Goal: Transaction & Acquisition: Purchase product/service

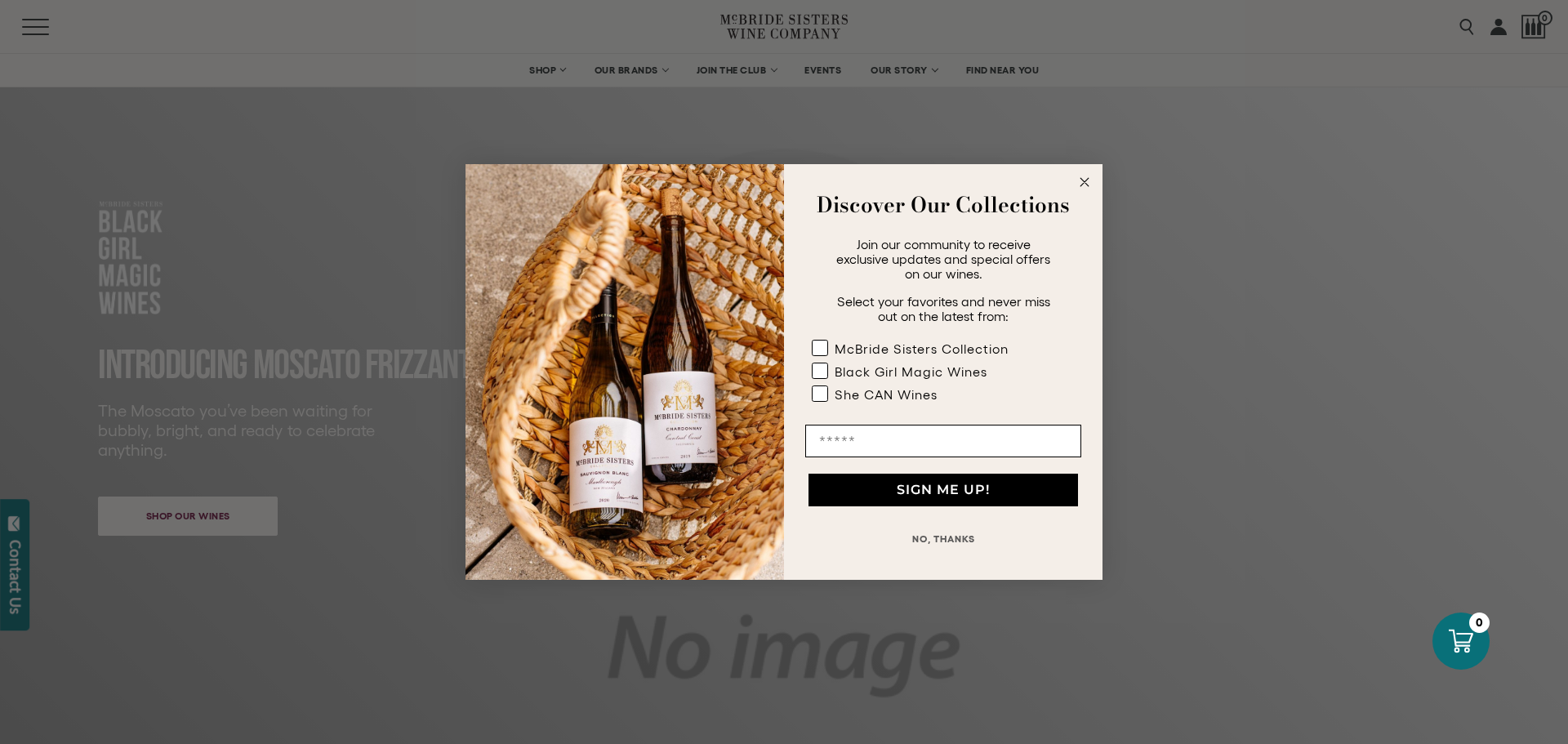
click at [1084, 181] on icon "Close dialog" at bounding box center [1085, 182] width 8 height 8
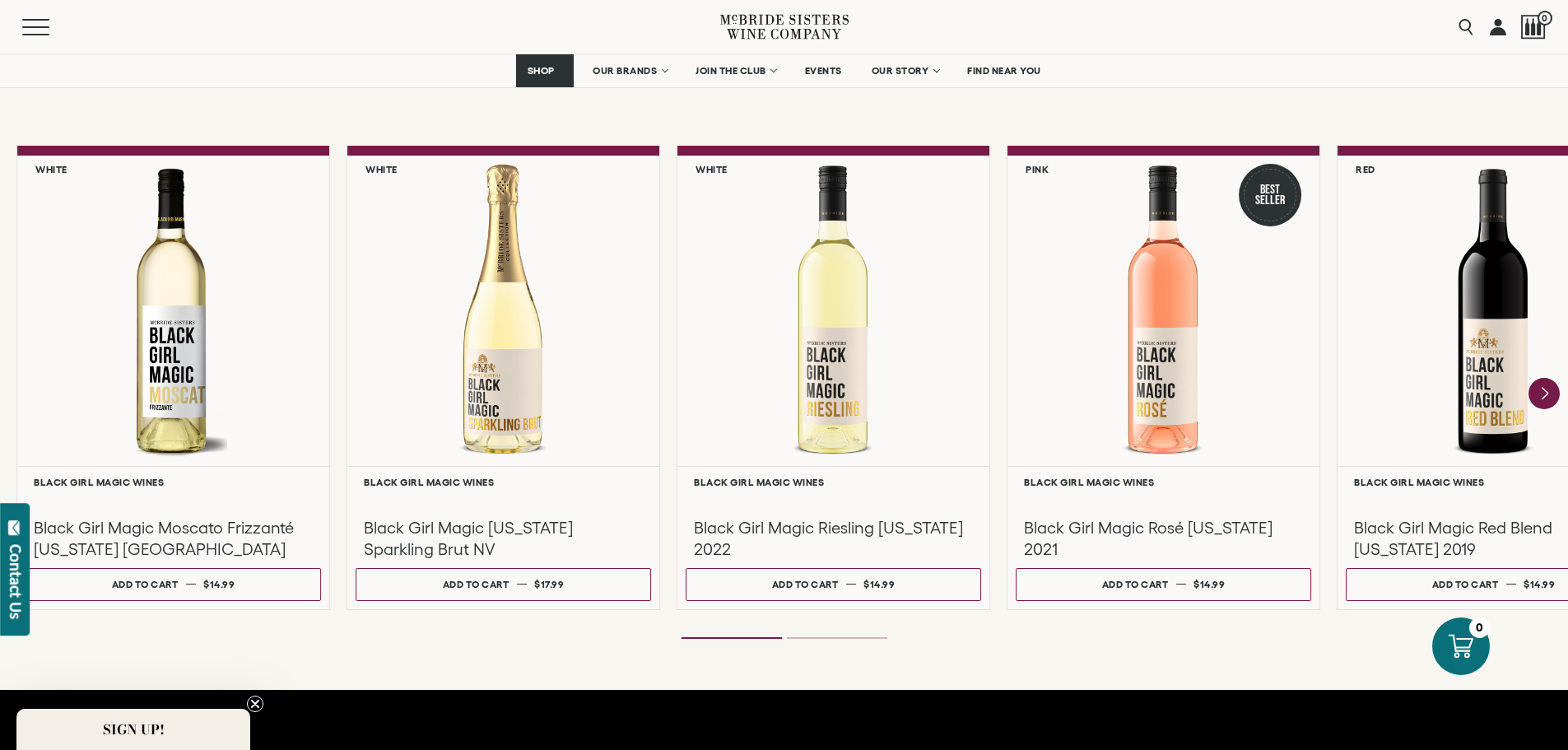
scroll to position [1399, 0]
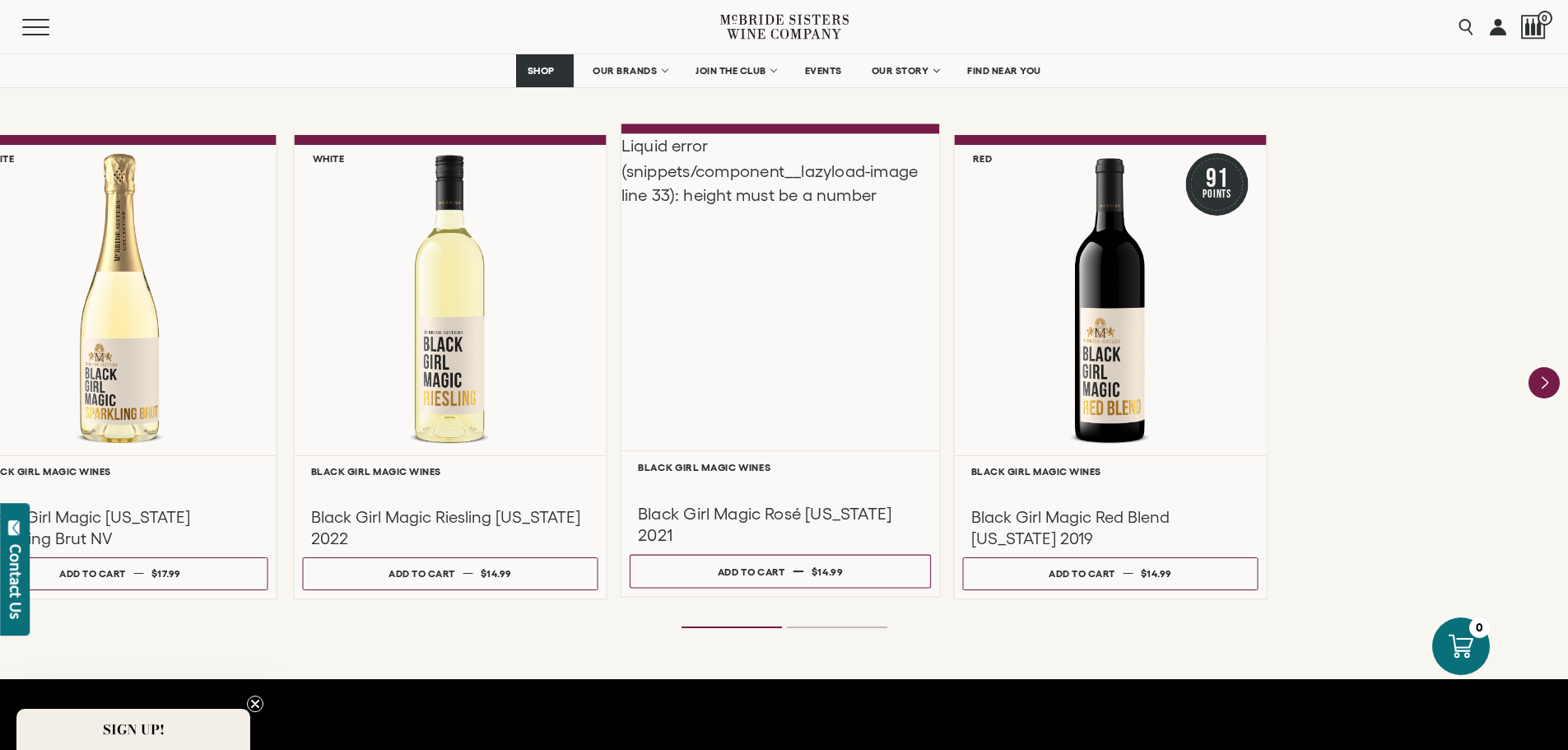
click at [526, 477] on div "**********" at bounding box center [392, 367] width 1568 height 465
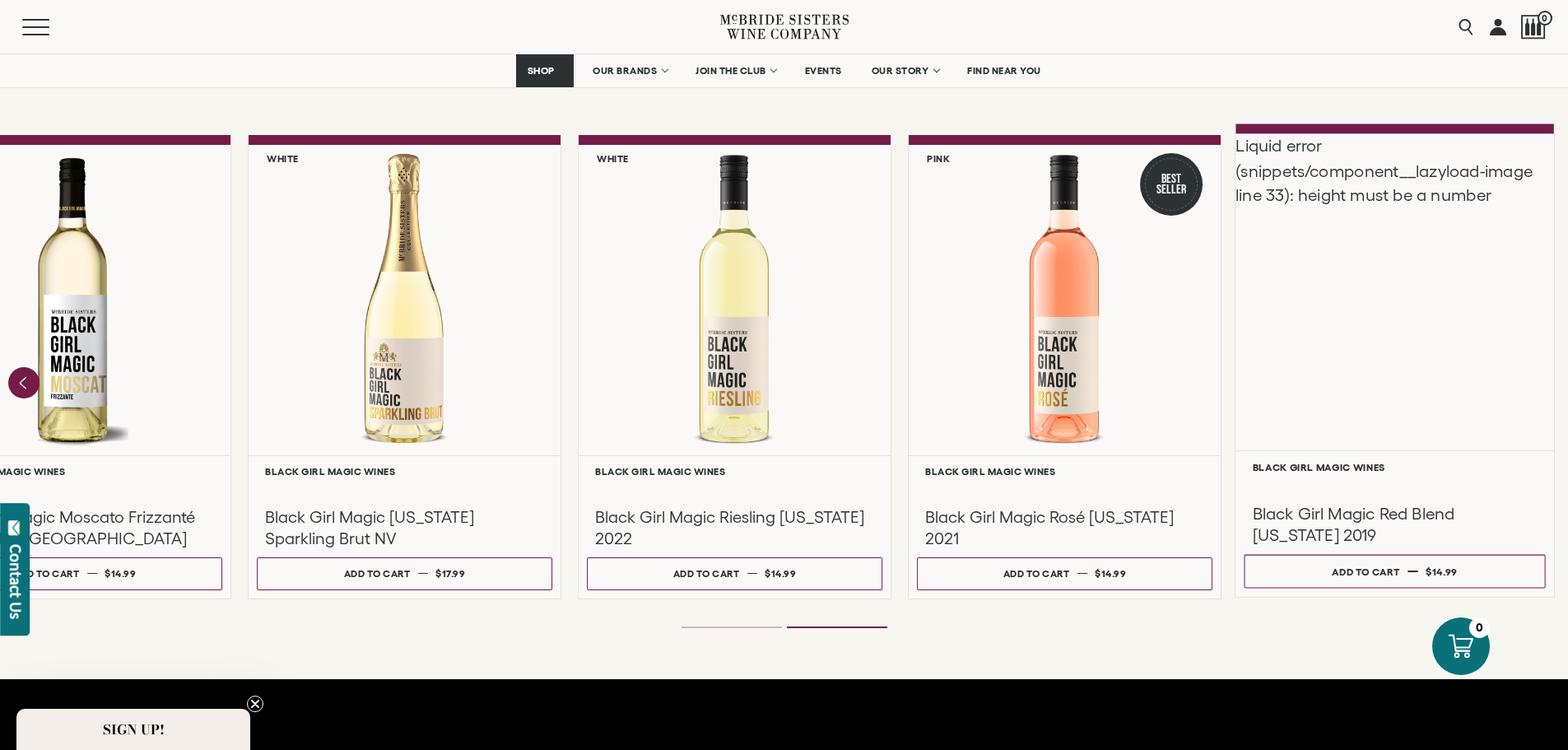
click at [1418, 329] on div "Liquid error (snippets/component__lazyload-image line 33): height must be a num…" at bounding box center [1395, 291] width 318 height 317
